Goal: Find specific page/section: Find specific page/section

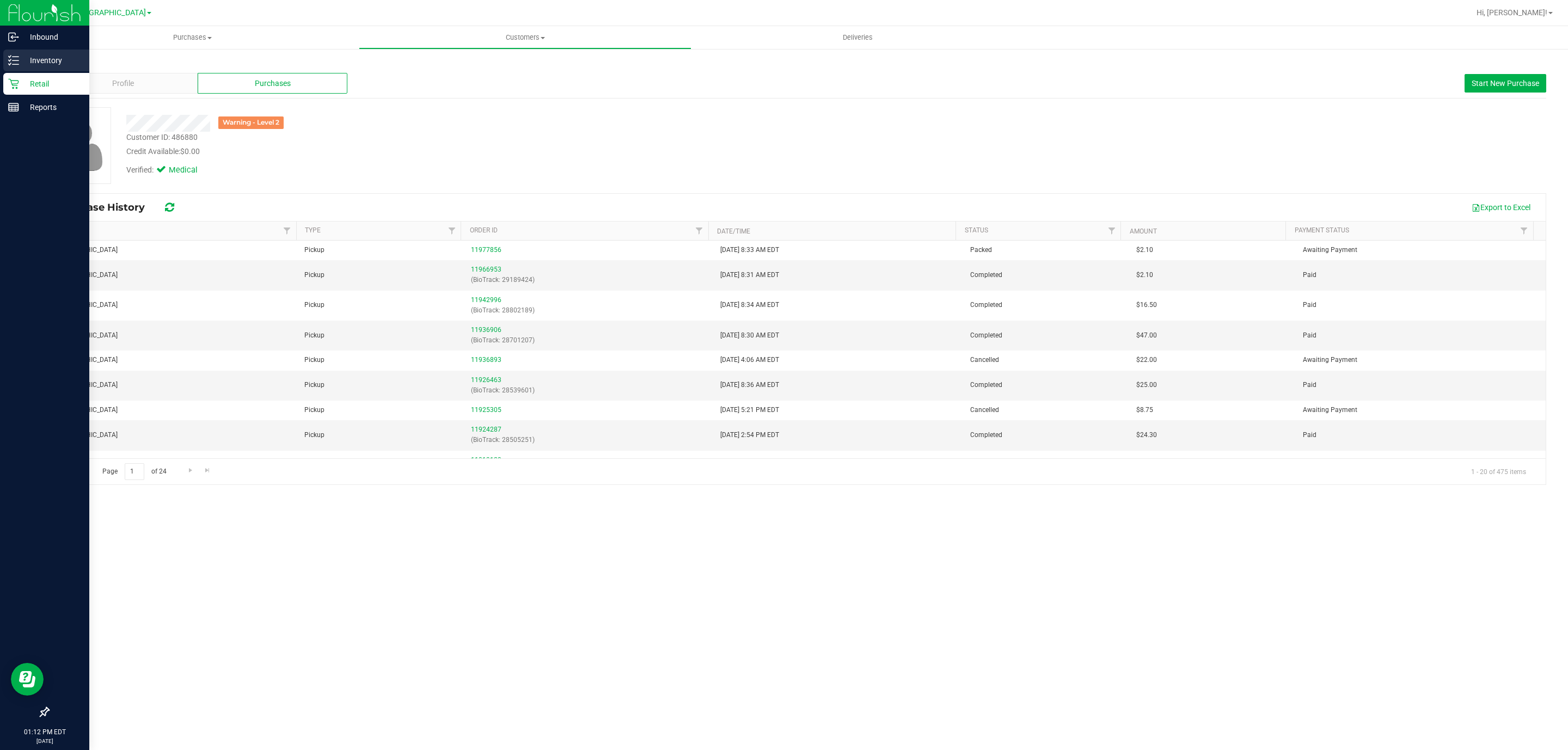
click at [19, 54] on p "Inventory" at bounding box center [51, 60] width 65 height 13
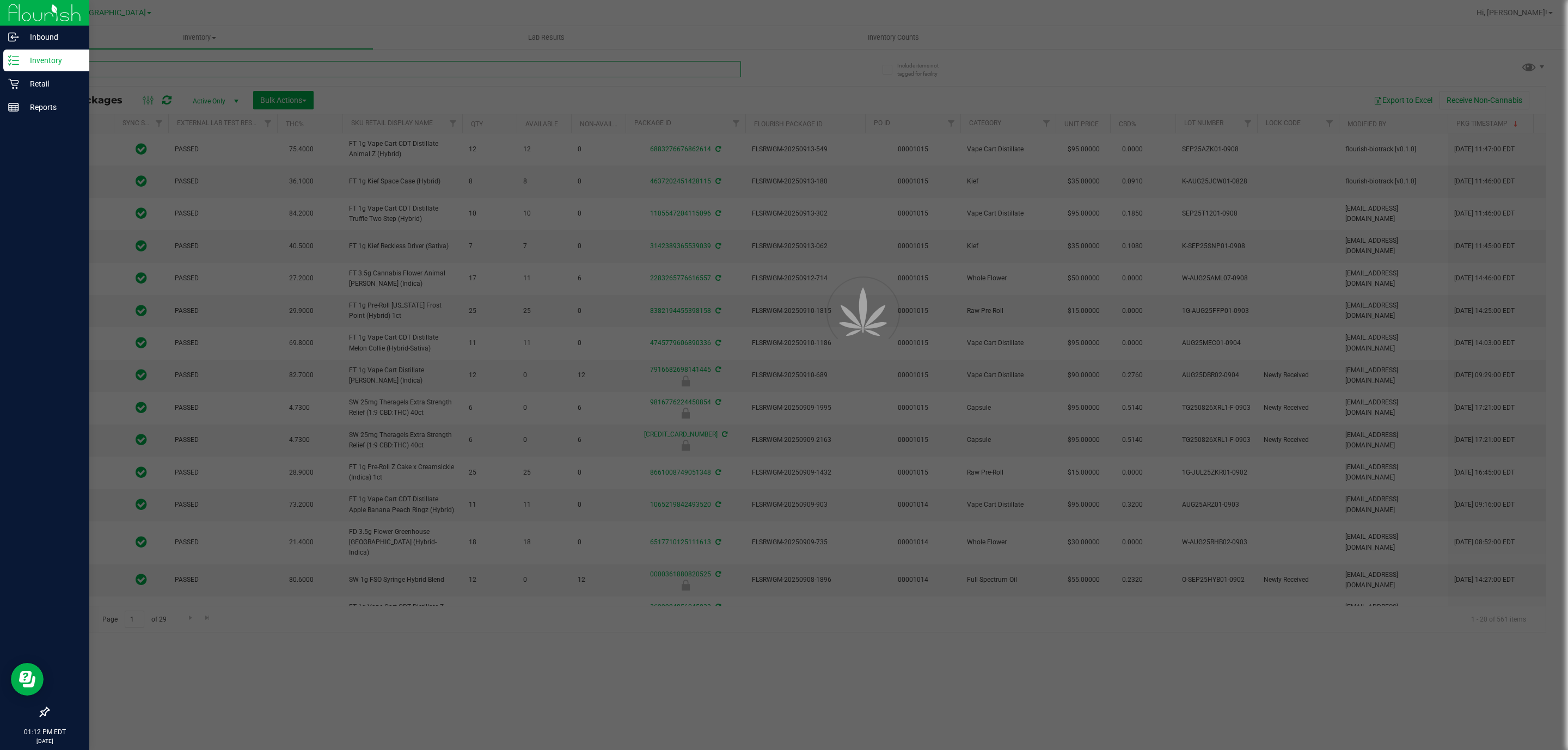
click at [192, 70] on input "text" at bounding box center [394, 69] width 693 height 16
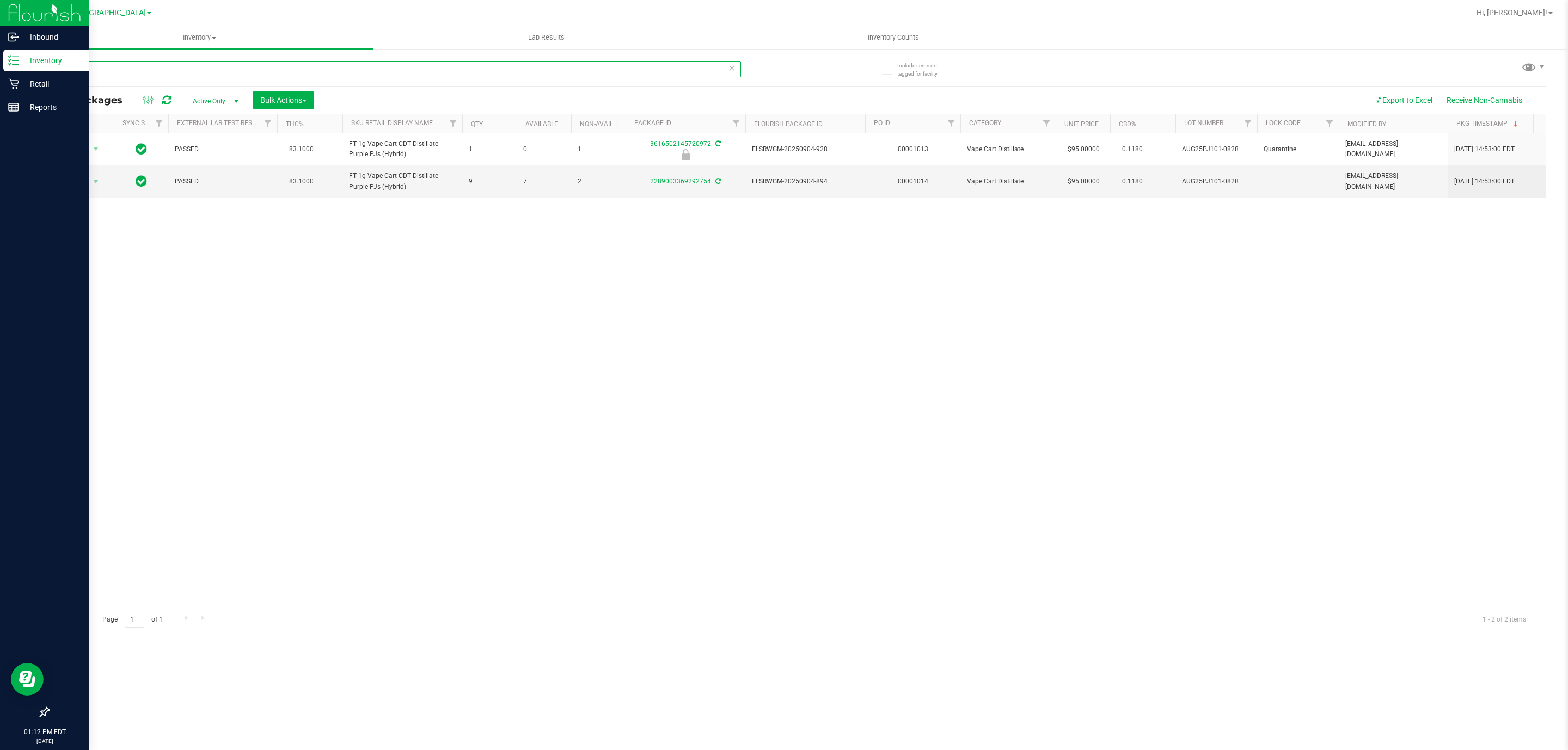
type input "p"
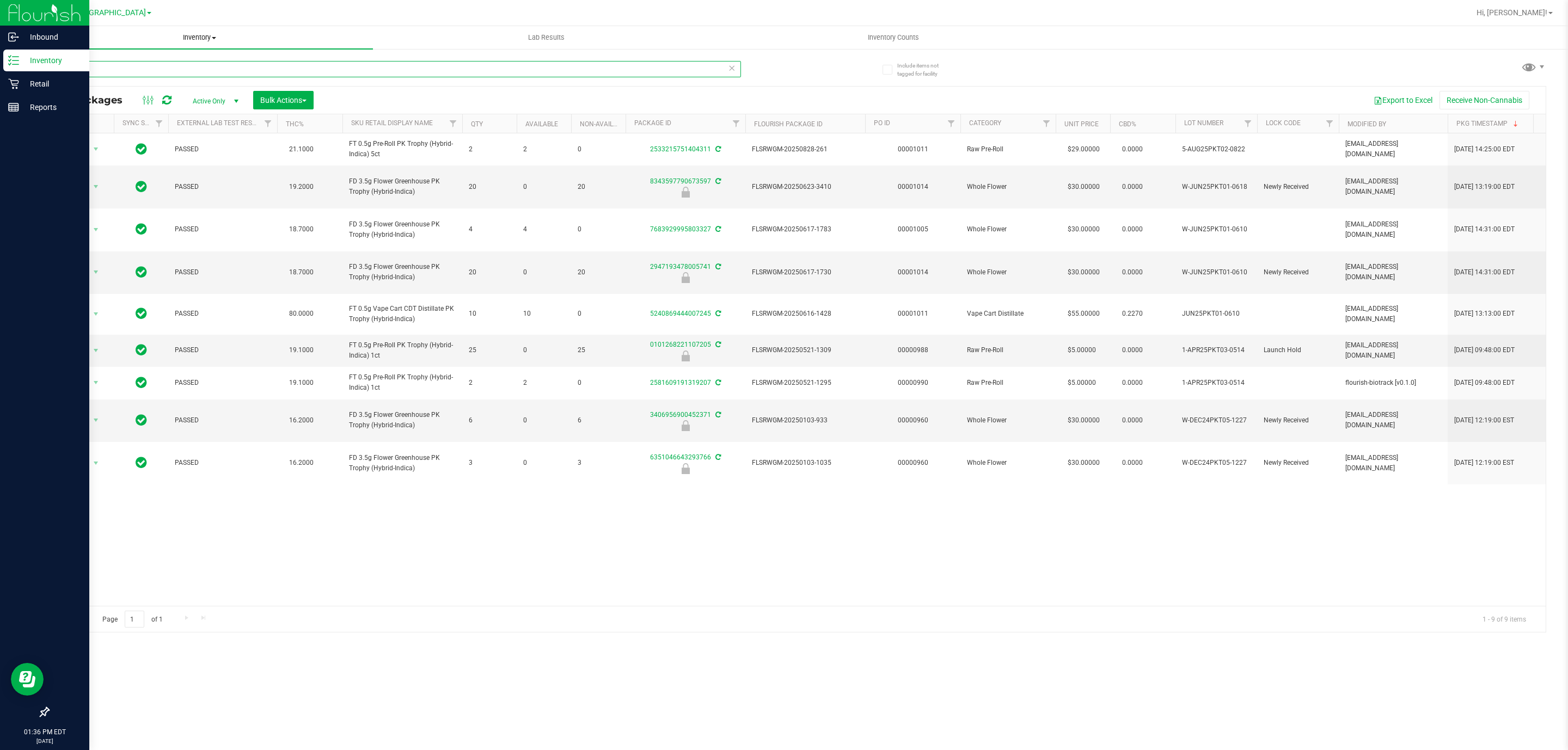
type input "p"
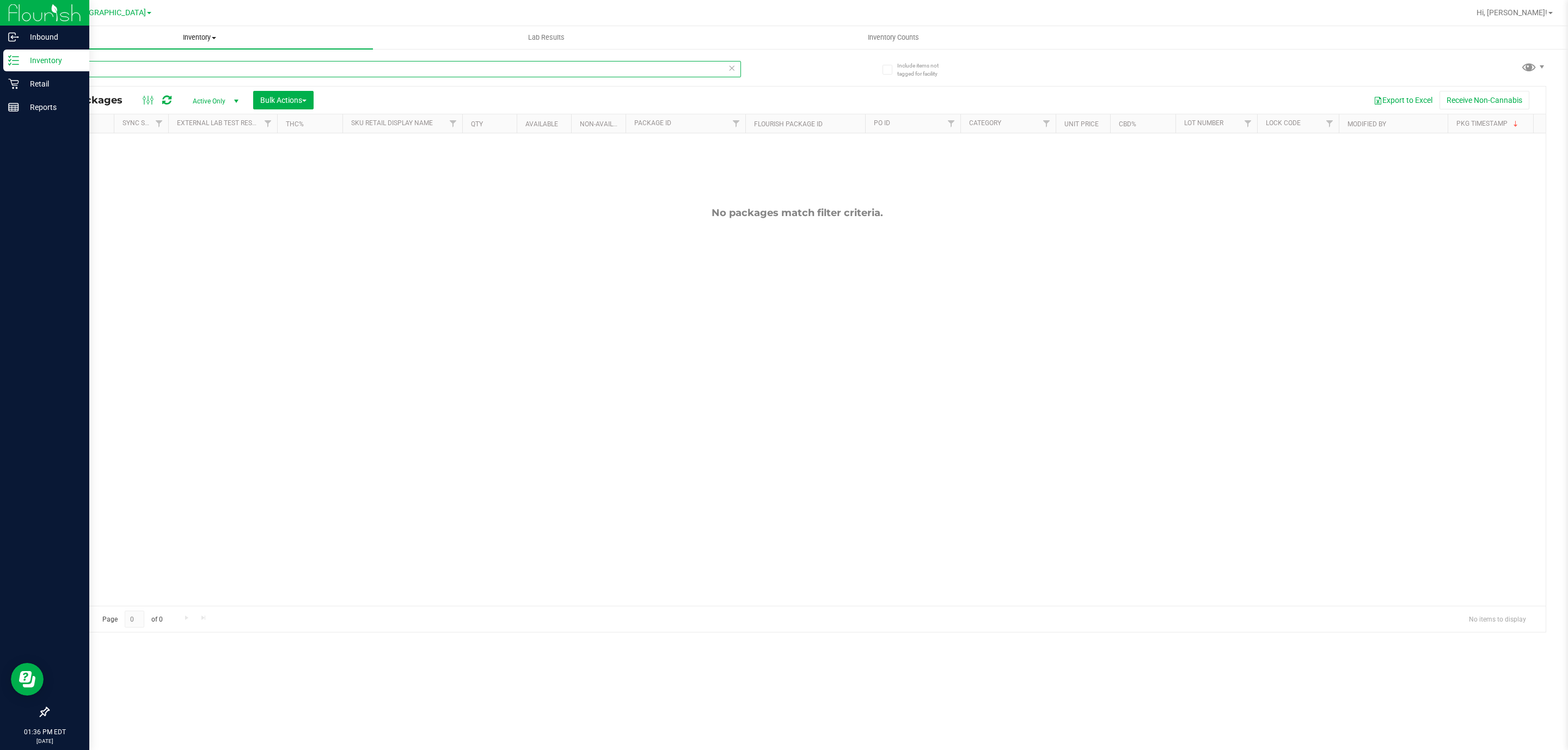
type input "cone"
